Goal: Task Accomplishment & Management: Use online tool/utility

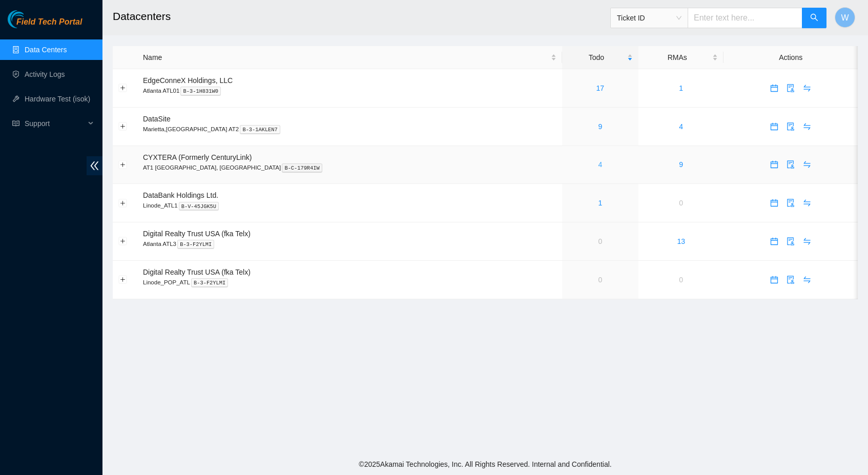
click at [598, 164] on link "4" at bounding box center [600, 164] width 4 height 8
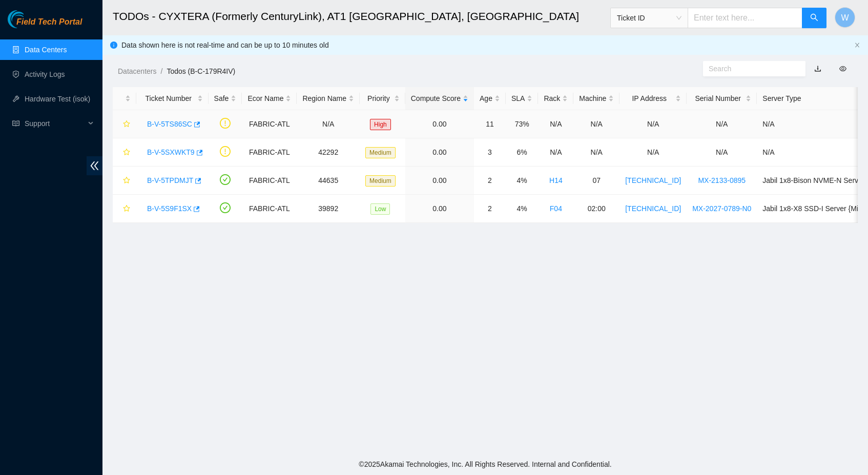
click at [174, 123] on link "B-V-5TS86SC" at bounding box center [169, 124] width 45 height 8
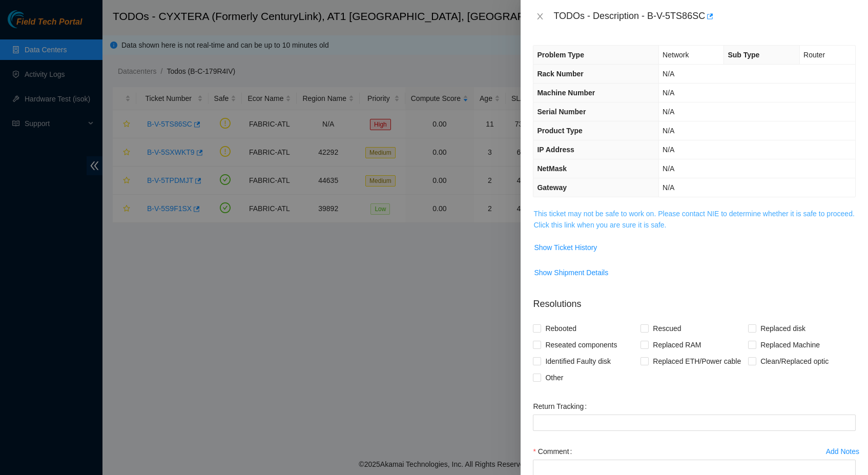
click at [653, 215] on link "This ticket may not be safe to work on. Please contact NIE to determine whether…" at bounding box center [693, 219] width 321 height 19
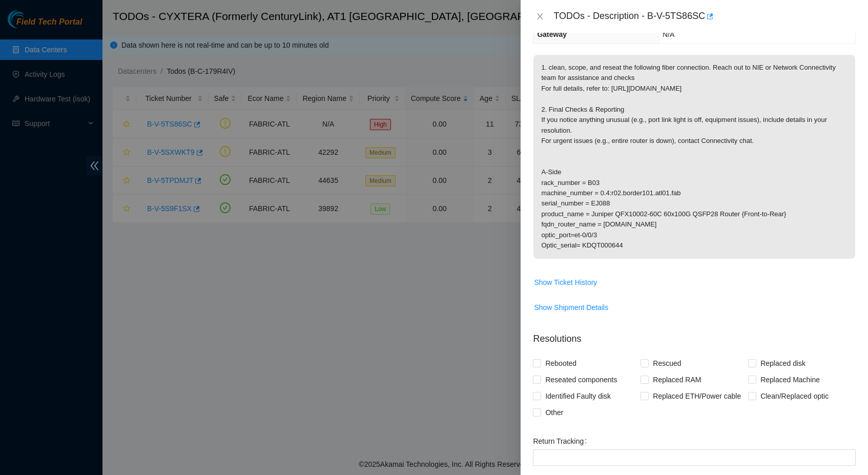
scroll to position [160, 0]
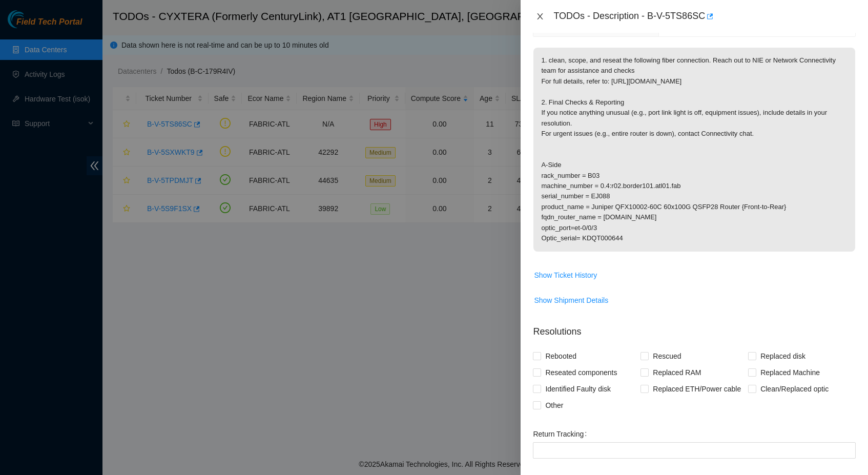
click at [539, 14] on icon "close" at bounding box center [540, 16] width 8 height 8
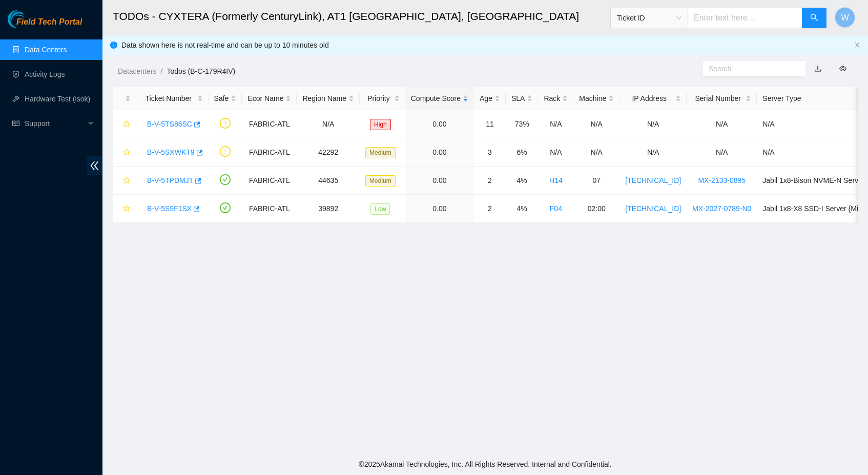
scroll to position [80, 0]
click at [169, 184] on link "B-V-5TPDMJT" at bounding box center [170, 180] width 46 height 8
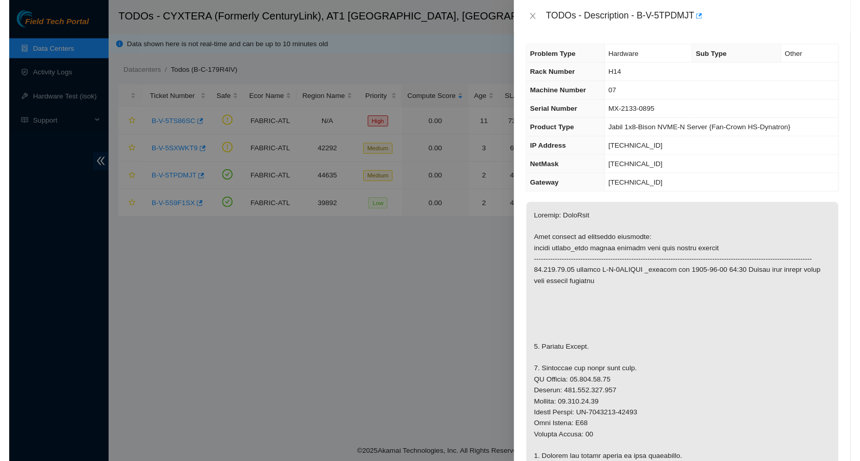
scroll to position [0, 0]
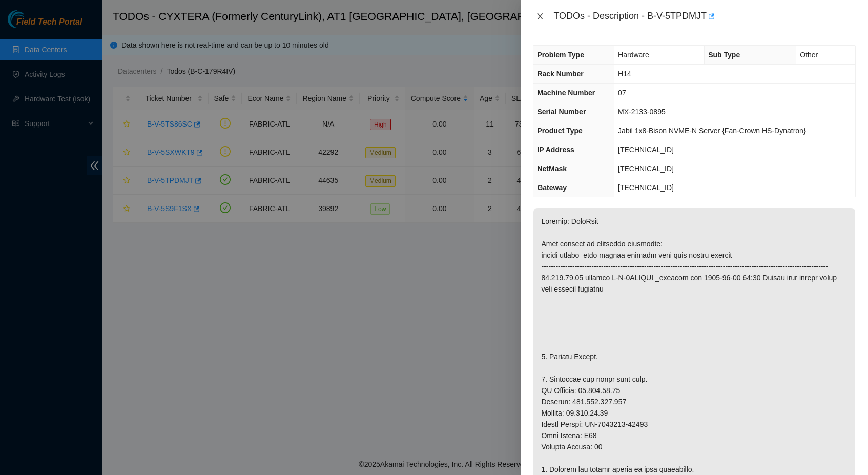
click at [540, 16] on icon "close" at bounding box center [541, 16] width 6 height 6
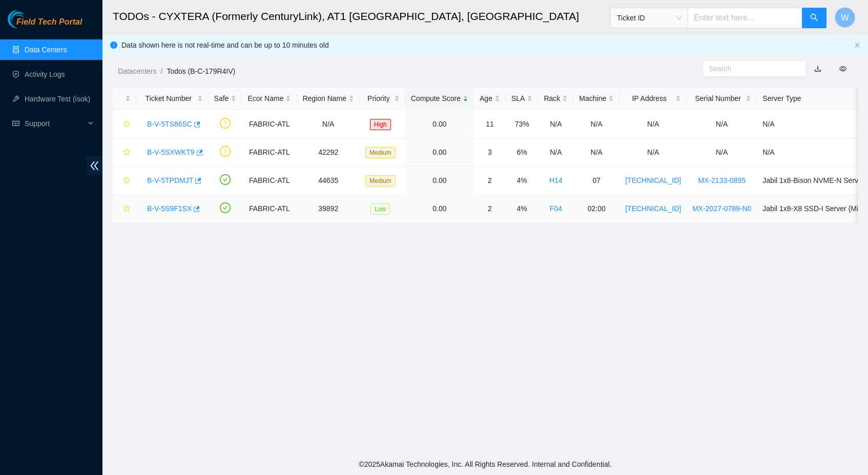
click at [175, 210] on link "B-V-5S9F1SX" at bounding box center [169, 208] width 45 height 8
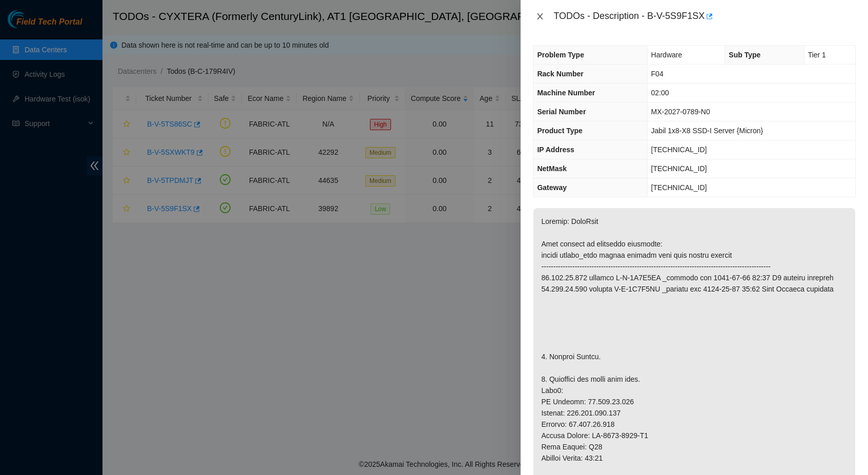
click at [539, 12] on icon "close" at bounding box center [540, 16] width 8 height 8
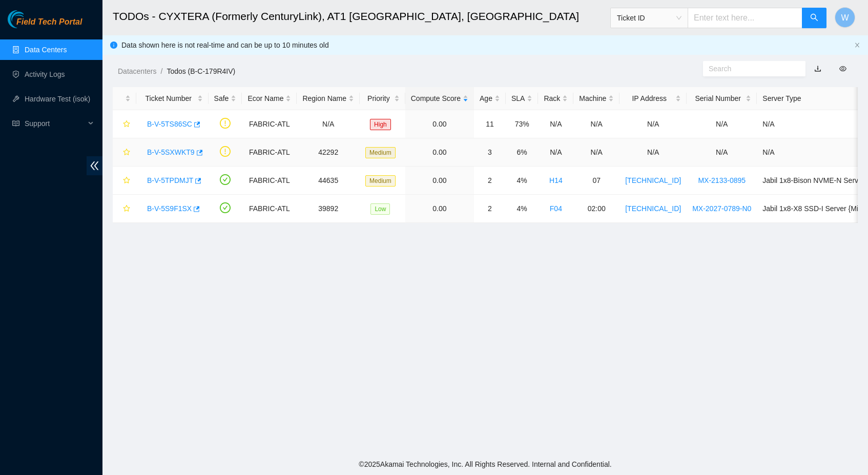
click at [163, 154] on link "B-V-5SXWKT9" at bounding box center [171, 152] width 48 height 8
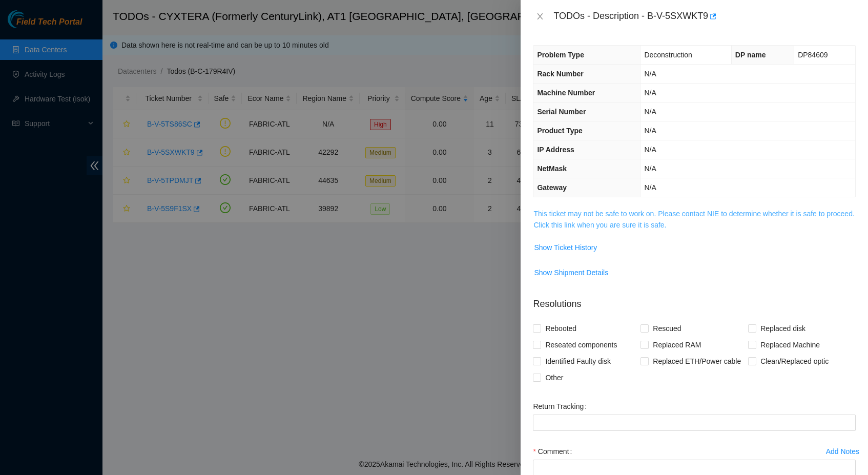
click at [630, 221] on link "This ticket may not be safe to work on. Please contact NIE to determine whether…" at bounding box center [693, 219] width 321 height 19
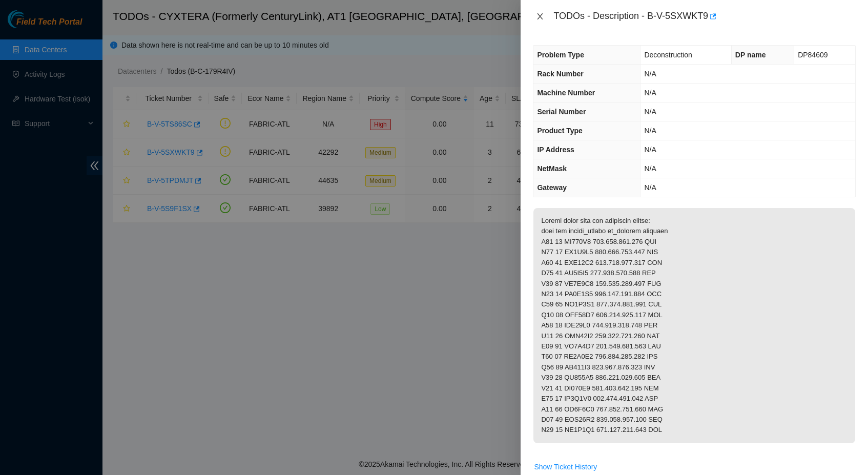
click at [539, 18] on icon "close" at bounding box center [541, 16] width 6 height 6
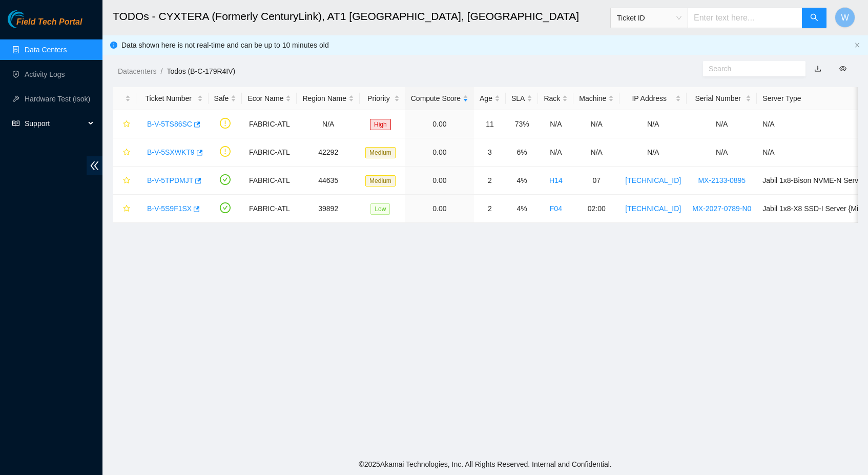
click at [41, 122] on span "Support" at bounding box center [55, 123] width 60 height 20
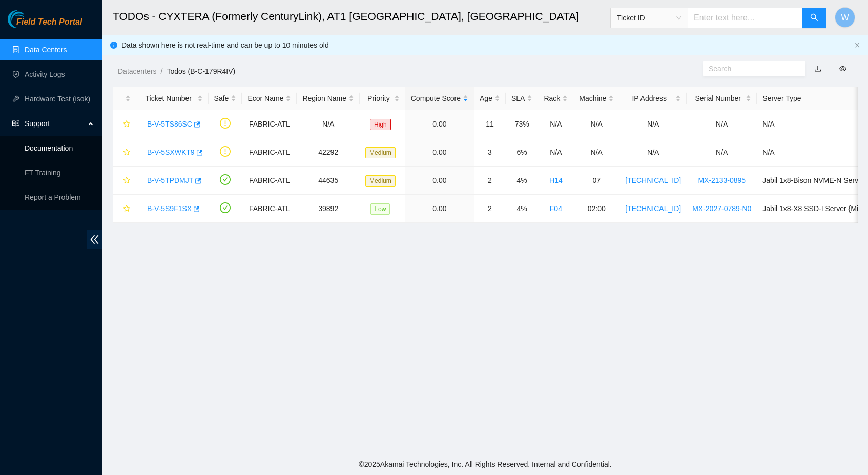
click at [58, 144] on link "Documentation" at bounding box center [49, 148] width 48 height 8
